Goal: Task Accomplishment & Management: Use online tool/utility

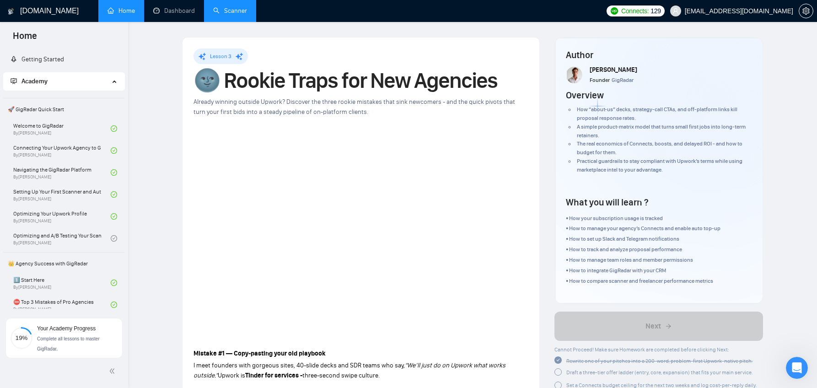
click at [224, 7] on link "Scanner" at bounding box center [230, 11] width 34 height 8
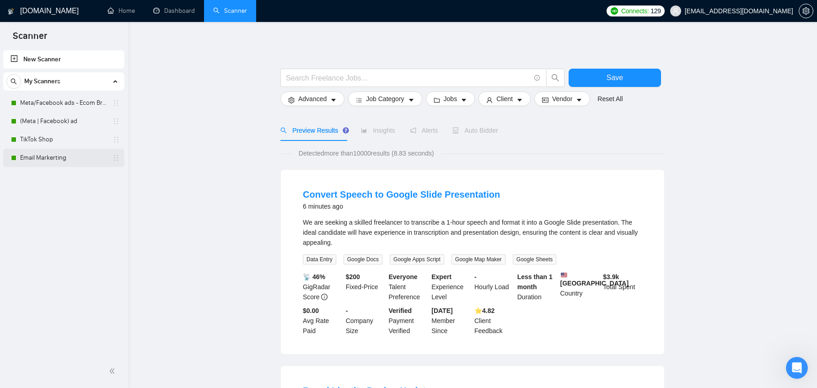
click at [72, 159] on link "Email Markerting" at bounding box center [63, 158] width 87 height 18
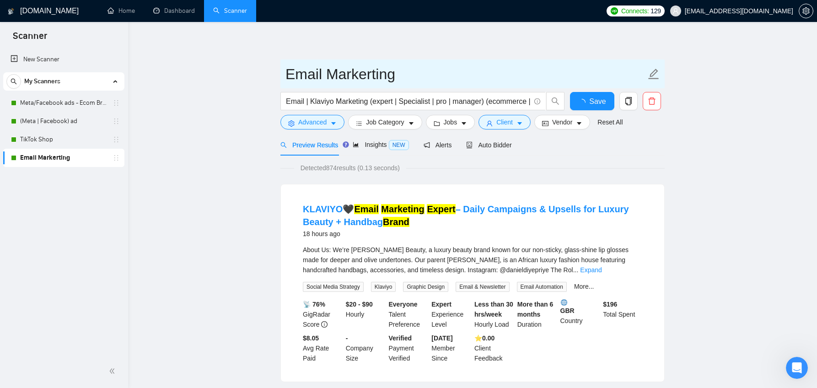
click at [367, 75] on input "Email Markerting" at bounding box center [465, 74] width 360 height 23
type input "Email Marketing"
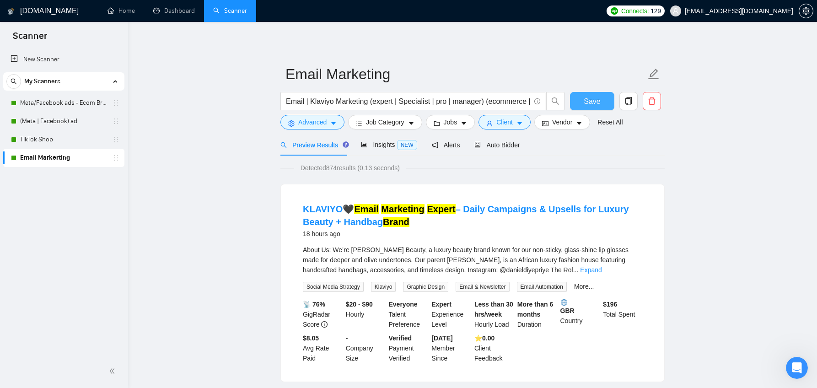
click at [589, 98] on span "Save" at bounding box center [592, 101] width 16 height 11
click at [801, 368] on div "Open Intercom Messenger" at bounding box center [795, 366] width 30 height 30
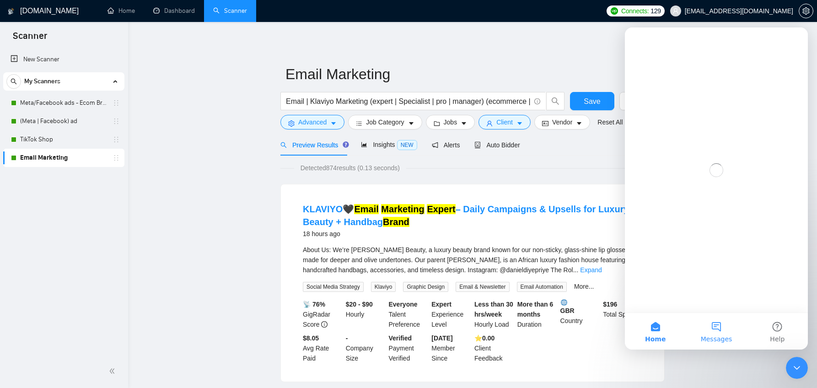
click at [718, 326] on button "Messages" at bounding box center [716, 331] width 61 height 37
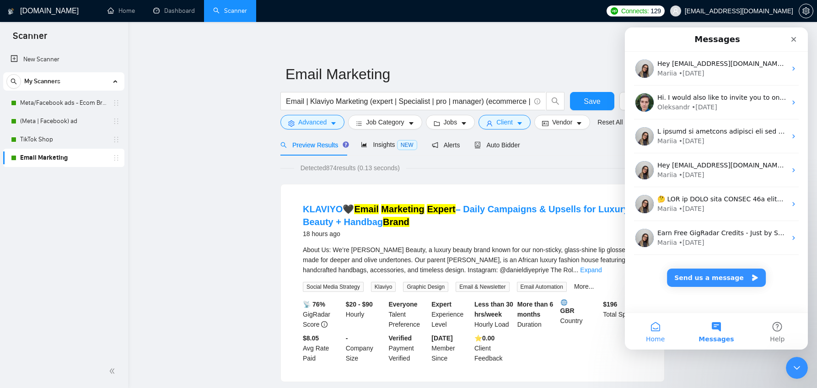
click at [651, 336] on span "Home" at bounding box center [655, 339] width 19 height 6
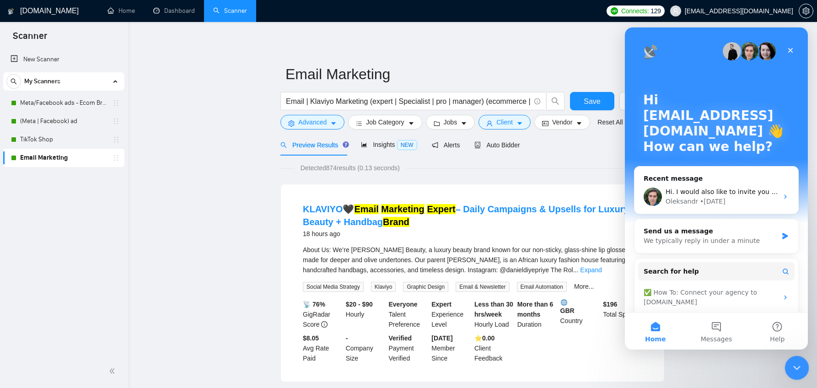
click at [794, 373] on div "Close Intercom Messenger" at bounding box center [796, 366] width 22 height 22
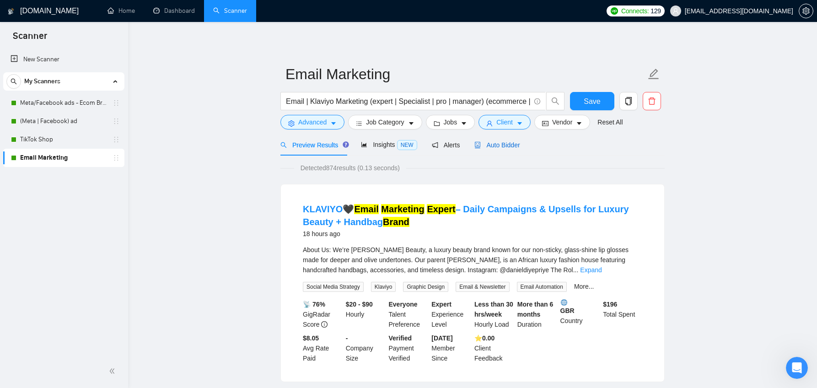
click at [503, 145] on span "Auto Bidder" at bounding box center [496, 144] width 45 height 7
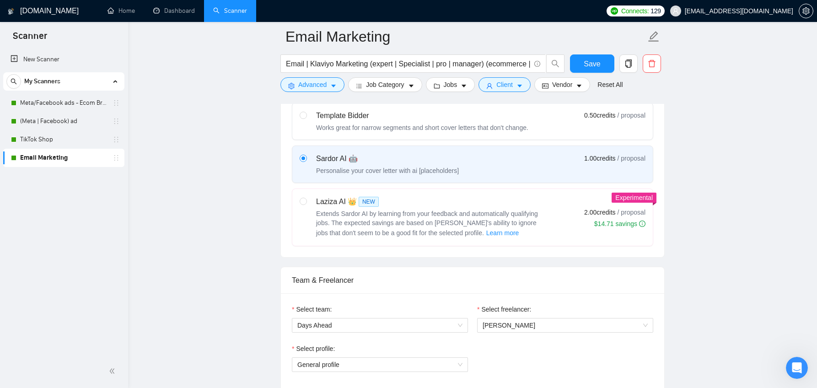
scroll to position [298, 0]
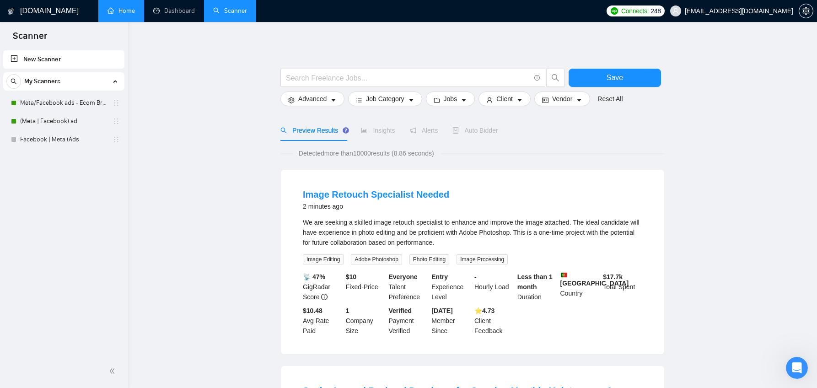
click at [117, 9] on link "Home" at bounding box center [121, 11] width 27 height 8
